Goal: Information Seeking & Learning: Learn about a topic

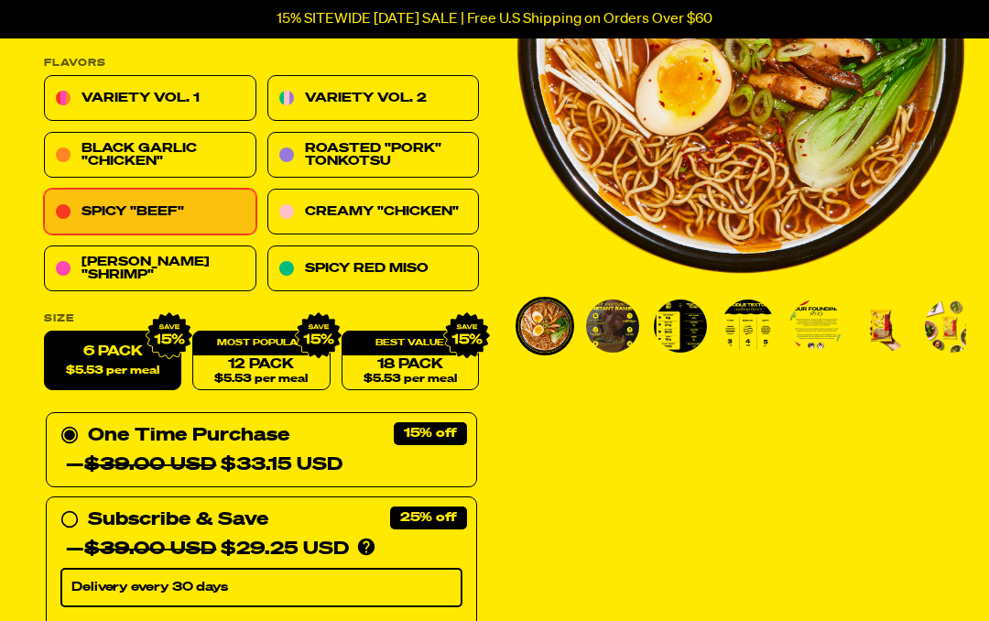
click at [826, 321] on img "Go to slide 5" at bounding box center [815, 326] width 53 height 53
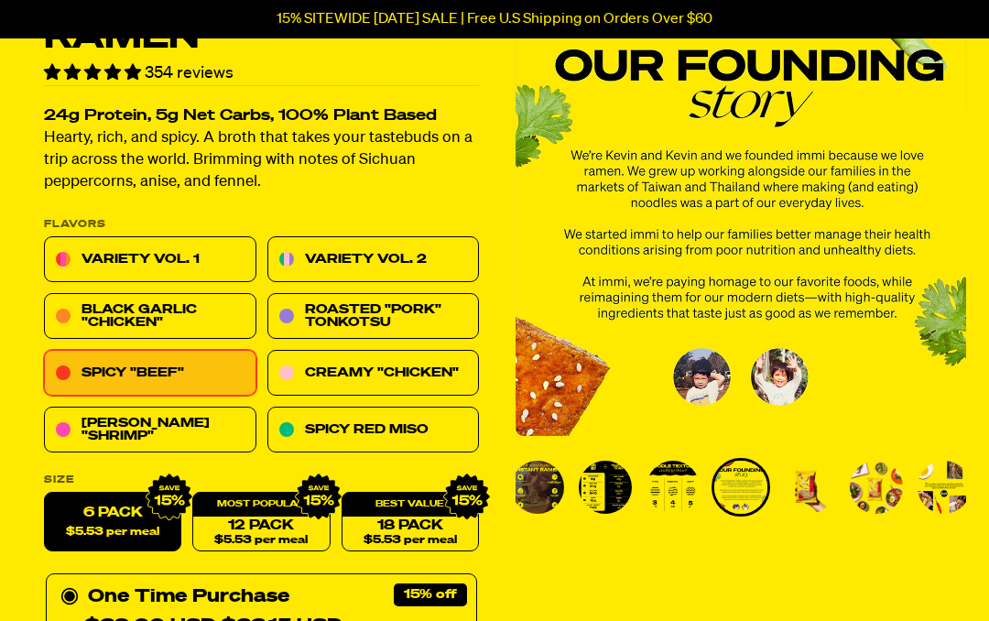
scroll to position [139, 0]
click at [680, 486] on img "Go to slide 4" at bounding box center [673, 487] width 53 height 53
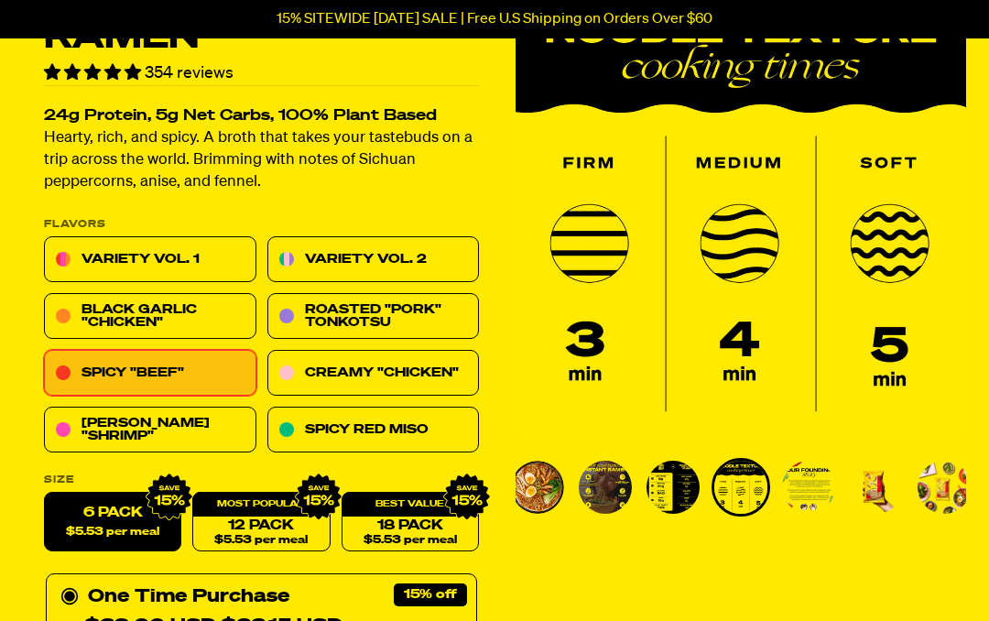
click at [674, 479] on img "Go to slide 3" at bounding box center [673, 487] width 53 height 53
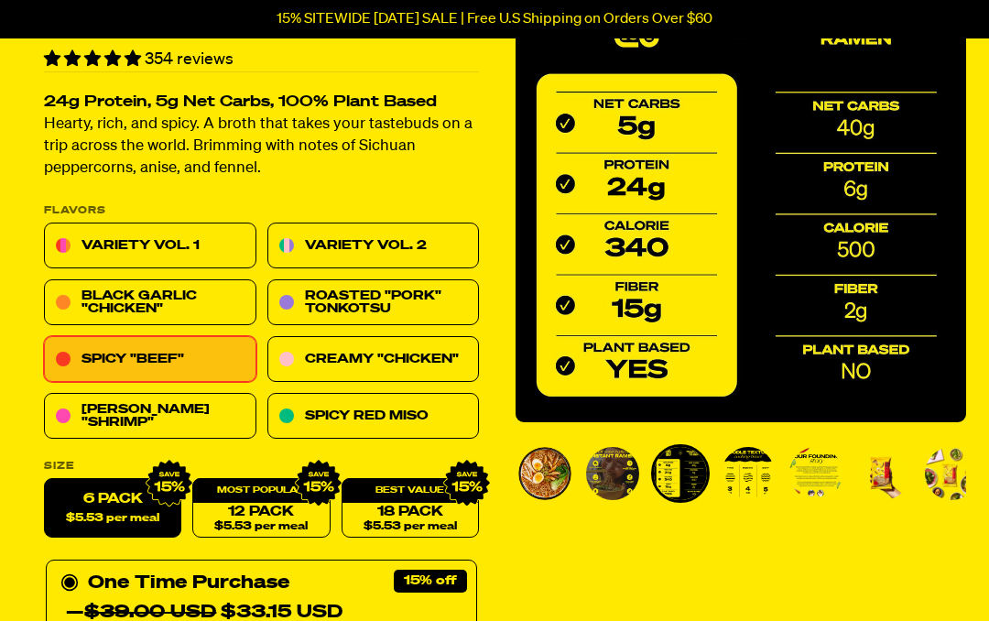
scroll to position [153, 0]
click at [615, 464] on img "Go to slide 2" at bounding box center [612, 473] width 53 height 53
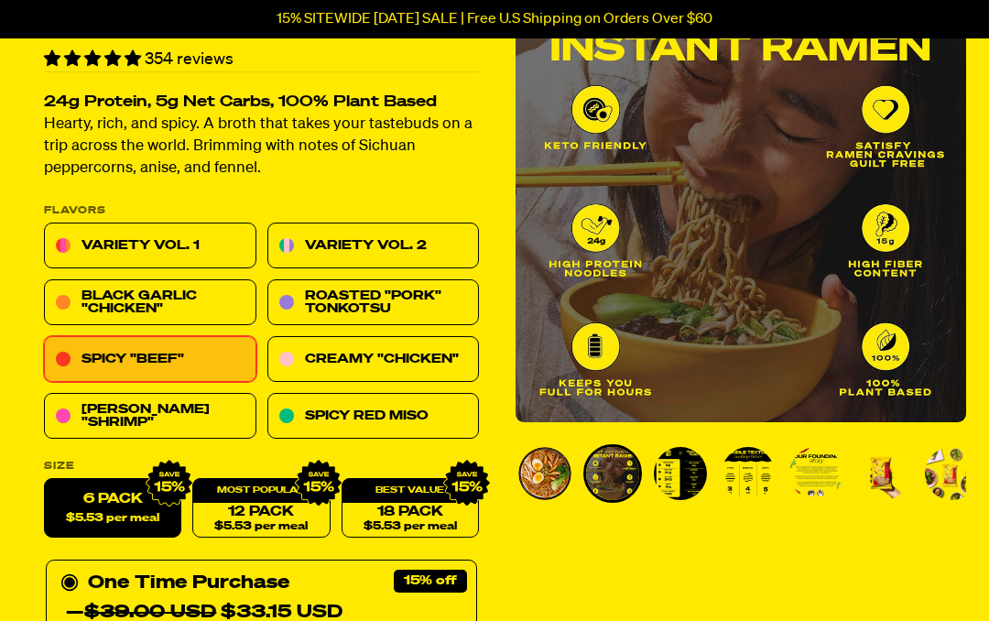
click at [955, 470] on img "Go to slide 7" at bounding box center [951, 473] width 53 height 53
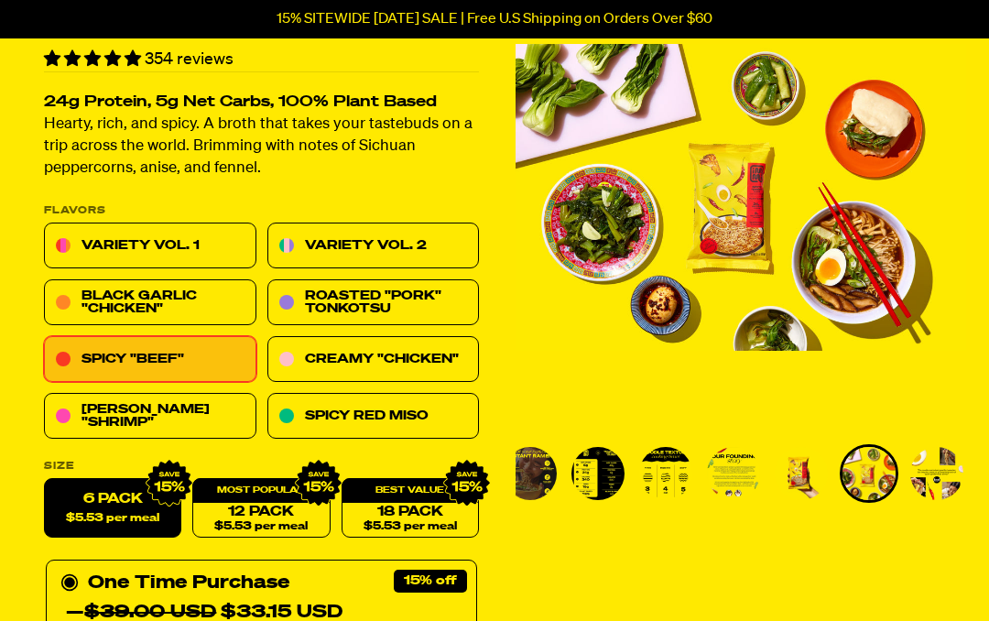
click at [944, 462] on img "Go to slide 8" at bounding box center [936, 473] width 53 height 53
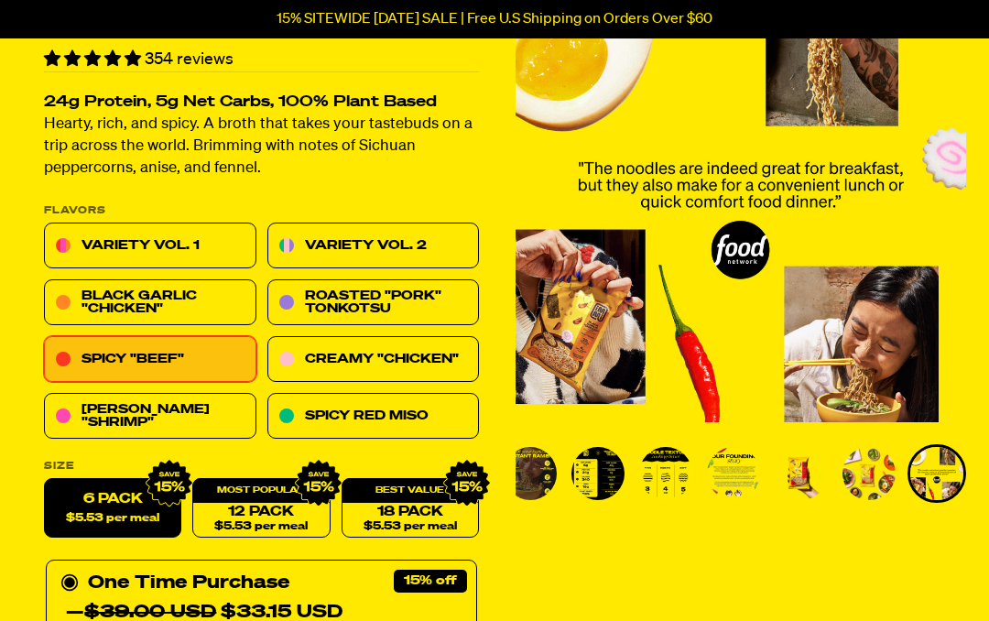
click at [874, 467] on img "Go to slide 7" at bounding box center [869, 473] width 53 height 53
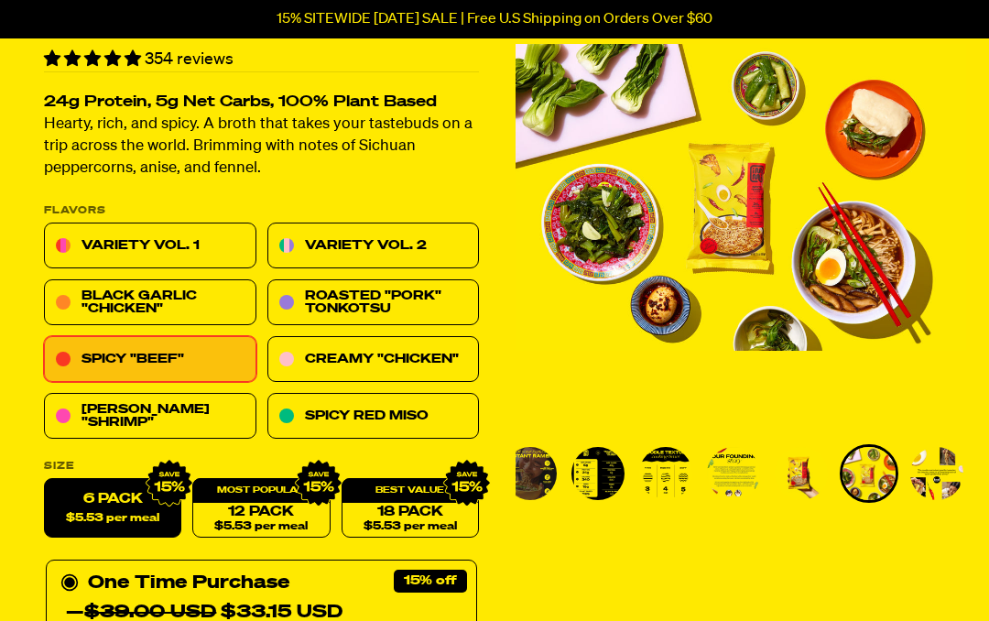
click at [805, 471] on img "Go to slide 6" at bounding box center [801, 473] width 53 height 53
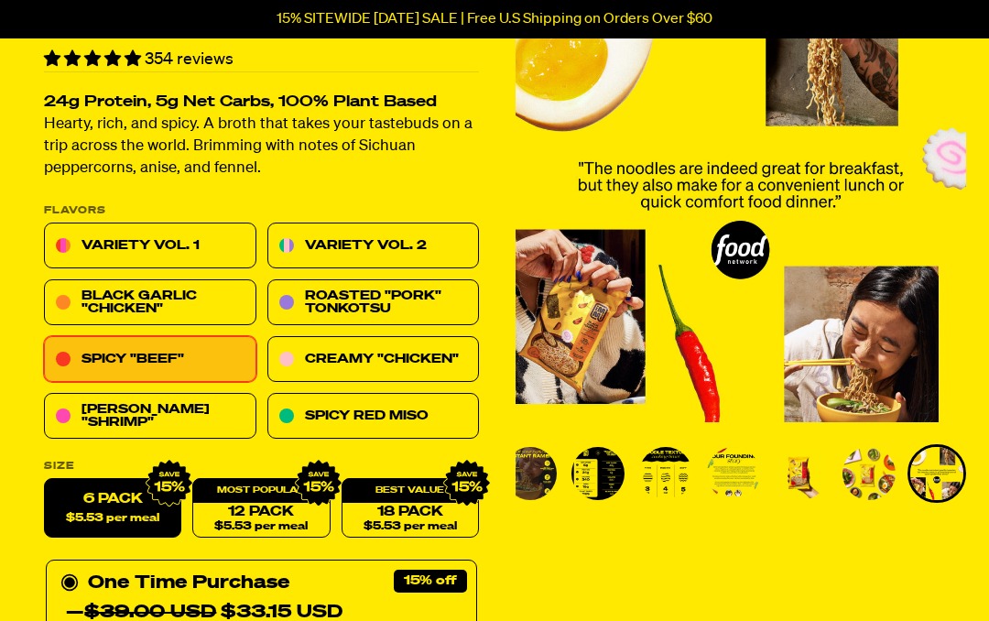
click at [747, 434] on div at bounding box center [741, 237] width 451 height 531
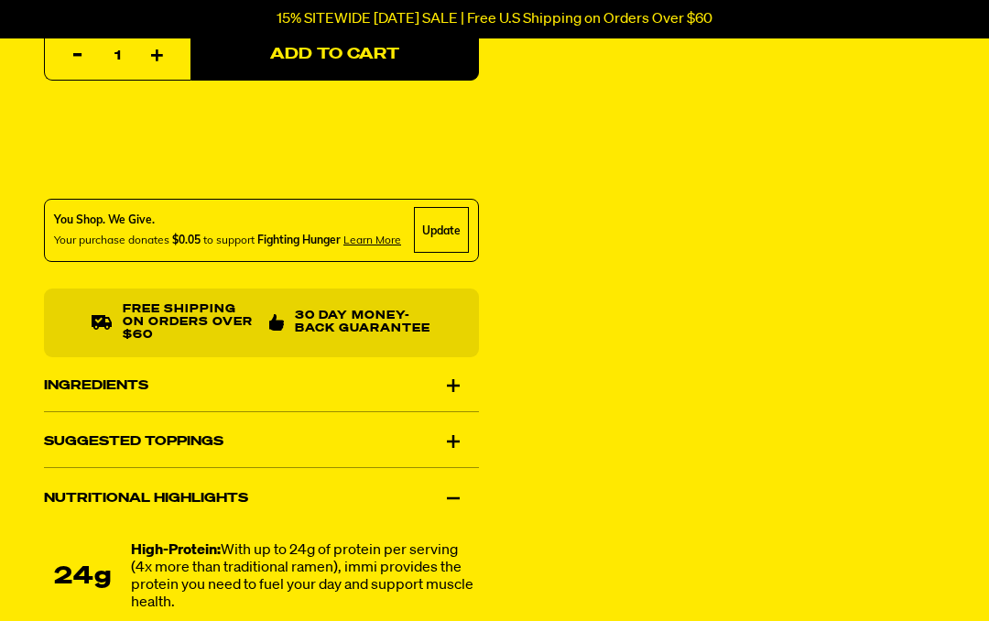
scroll to position [1063, 0]
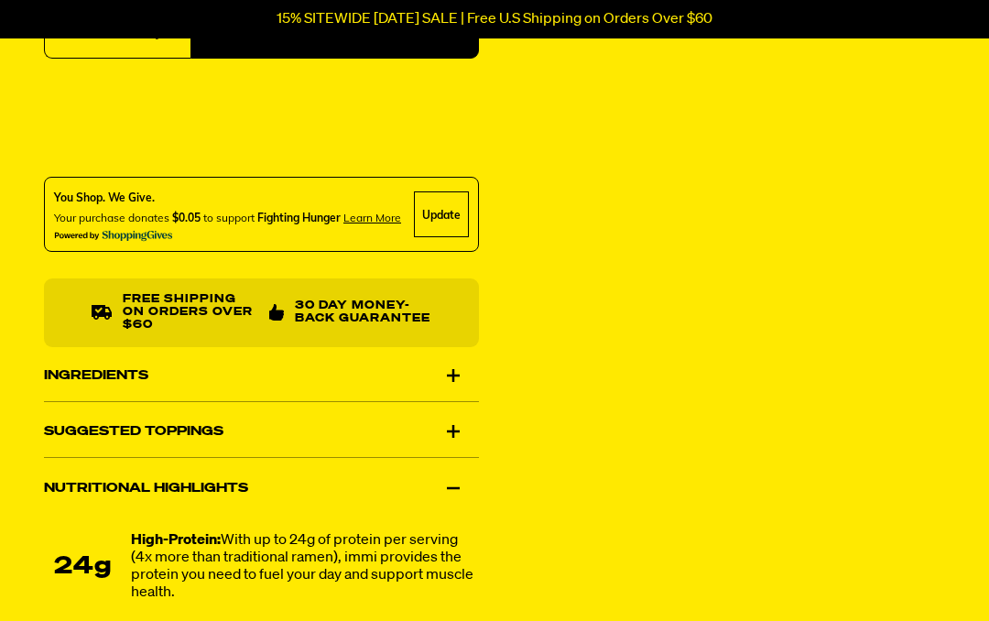
click at [406, 379] on div "Ingredients" at bounding box center [261, 375] width 435 height 51
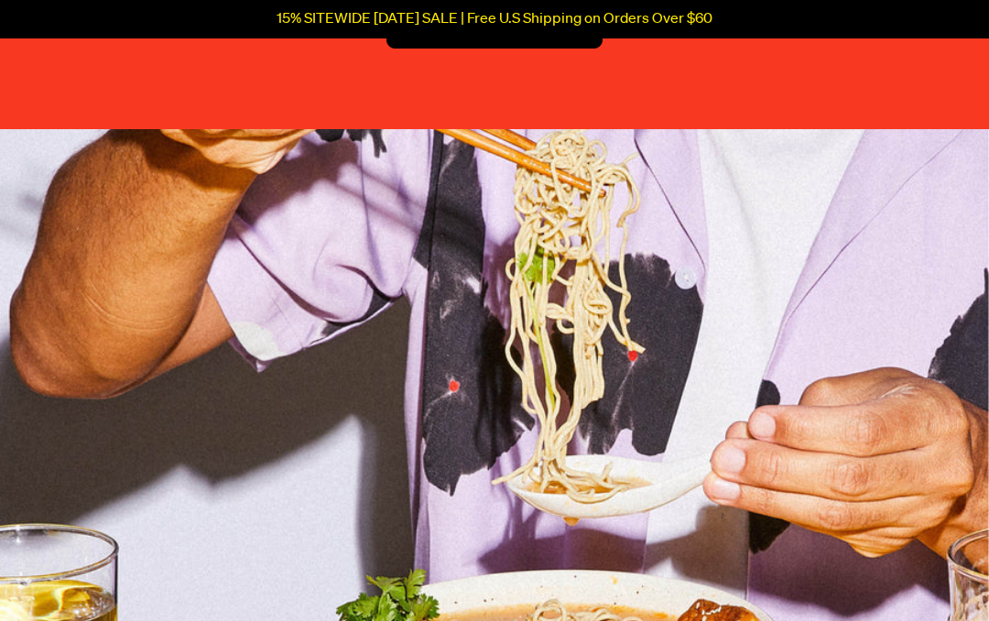
scroll to position [5122, 0]
